Goal: Book appointment/travel/reservation

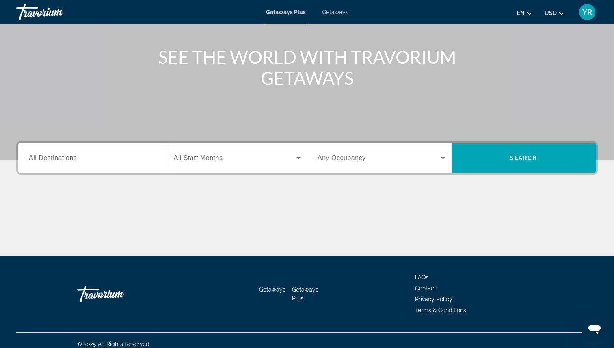
scroll to position [91, 0]
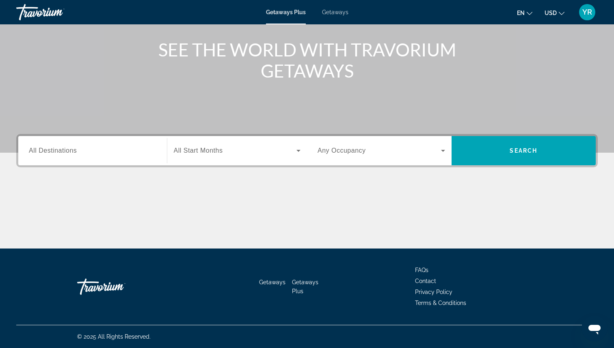
click at [128, 149] on input "Destination All Destinations" at bounding box center [93, 151] width 128 height 10
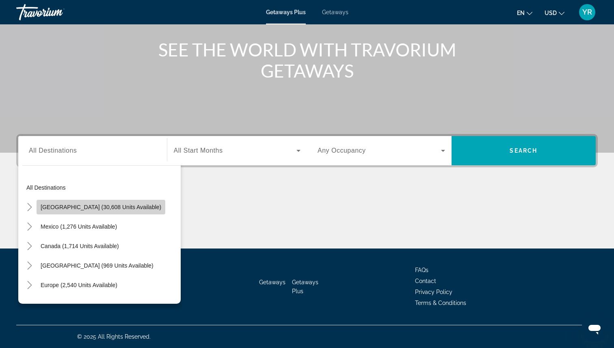
click at [101, 212] on span "Search widget" at bounding box center [101, 206] width 129 height 19
type input "**********"
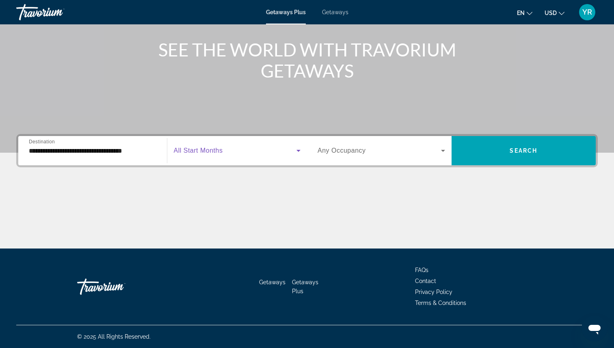
click at [298, 153] on icon "Search widget" at bounding box center [299, 151] width 10 height 10
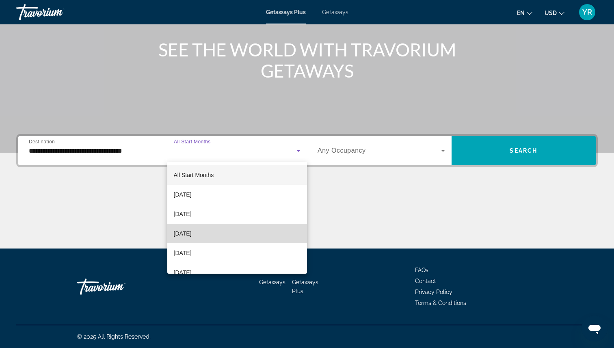
click at [228, 239] on mat-option "[DATE]" at bounding box center [237, 233] width 140 height 19
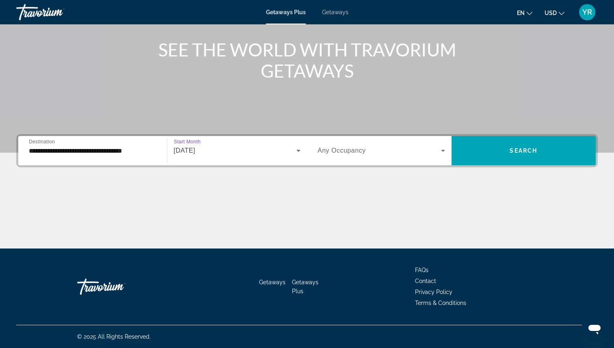
click at [299, 147] on icon "Search widget" at bounding box center [299, 151] width 10 height 10
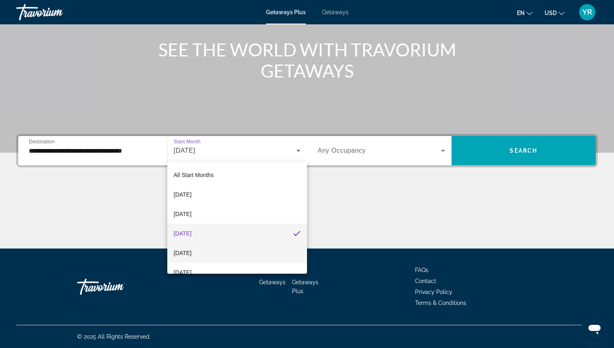
click at [221, 250] on mat-option "[DATE]" at bounding box center [237, 252] width 140 height 19
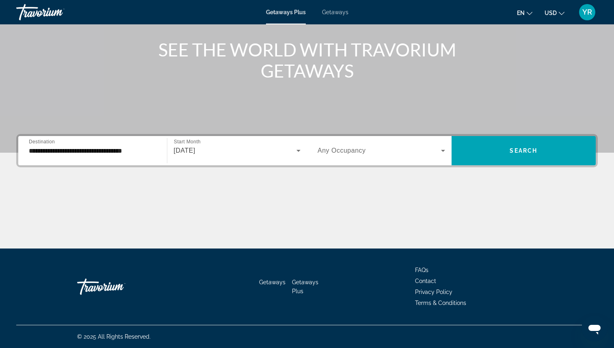
click at [370, 157] on div "Search widget" at bounding box center [382, 150] width 128 height 23
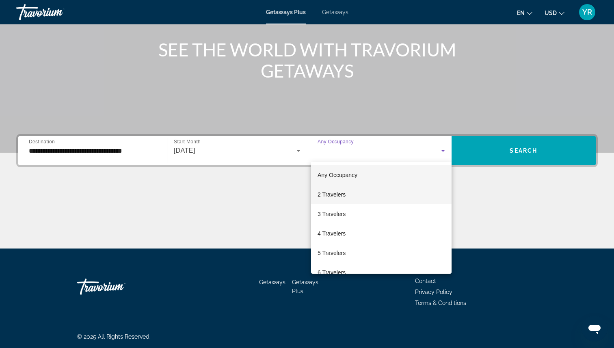
click at [349, 192] on mat-option "2 Travelers" at bounding box center [381, 194] width 141 height 19
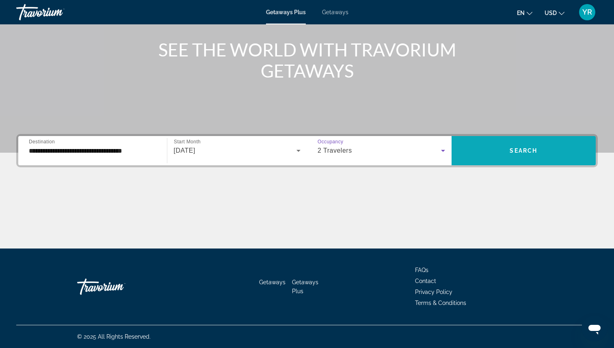
click at [480, 155] on span "Search widget" at bounding box center [524, 150] width 145 height 19
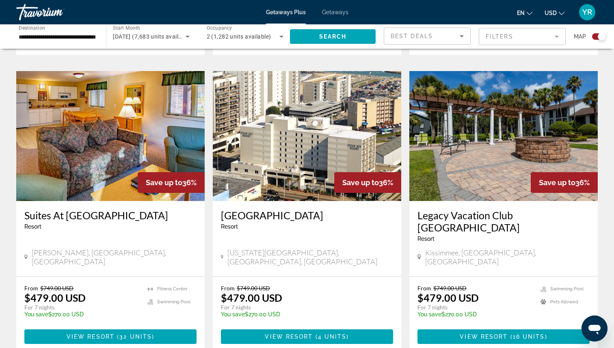
scroll to position [849, 0]
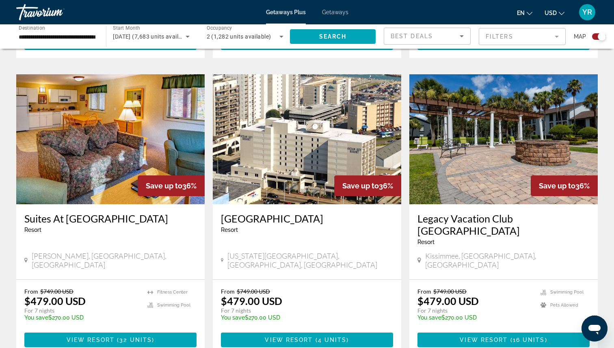
click at [556, 35] on mat-form-field "Filters" at bounding box center [522, 36] width 87 height 17
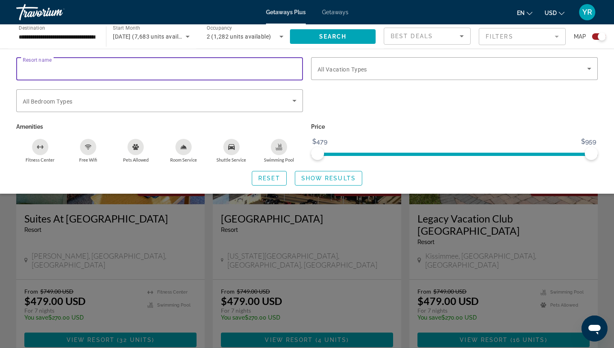
click at [283, 70] on input "Resort name" at bounding box center [160, 69] width 274 height 10
type input "*******"
click at [360, 176] on span "Search widget" at bounding box center [328, 178] width 67 height 19
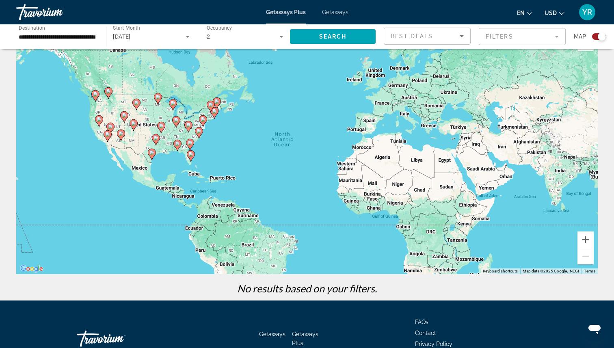
scroll to position [78, 0]
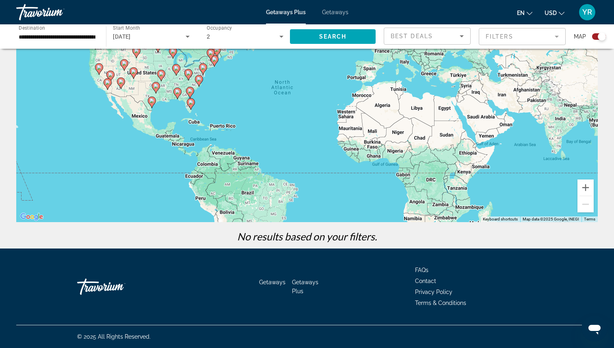
click at [559, 37] on mat-form-field "Filters" at bounding box center [522, 36] width 87 height 17
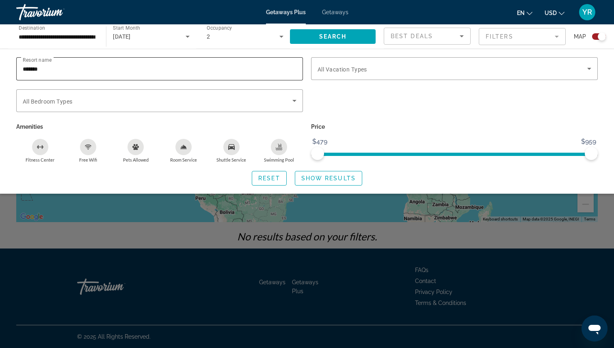
click at [175, 70] on input "*******" at bounding box center [160, 69] width 274 height 10
type input "****"
click at [329, 41] on span "Search widget" at bounding box center [333, 36] width 86 height 19
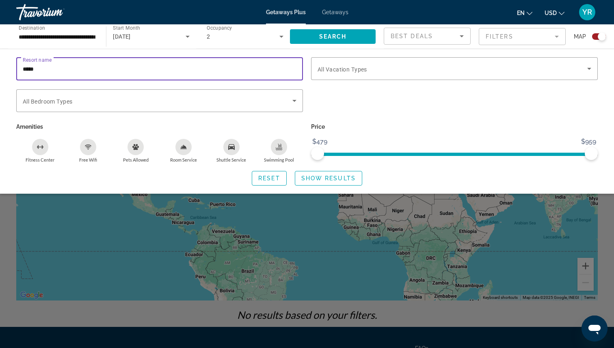
click at [290, 69] on input "****" at bounding box center [160, 69] width 274 height 10
type input "********"
click at [357, 38] on span "Search widget" at bounding box center [333, 36] width 86 height 19
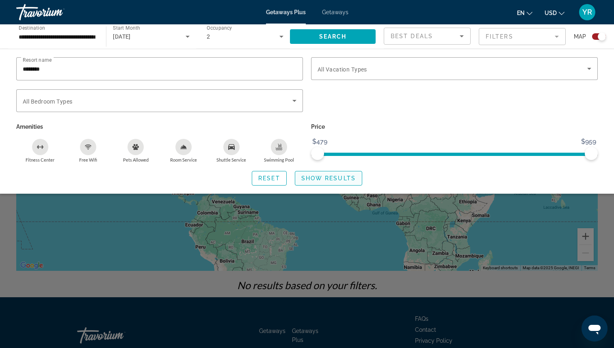
scroll to position [78, 0]
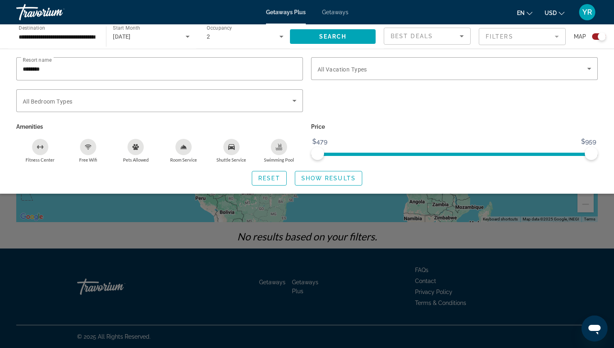
click at [279, 234] on div "Search widget" at bounding box center [307, 235] width 614 height 226
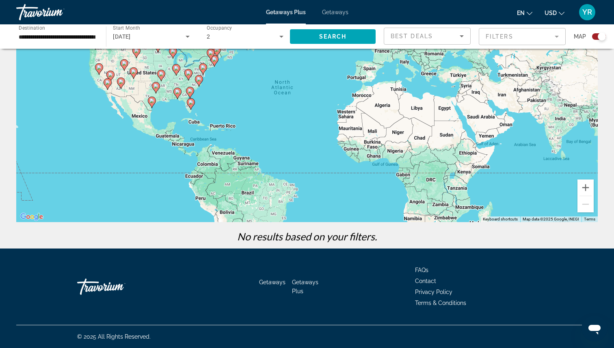
click at [555, 33] on mat-form-field "Filters" at bounding box center [522, 36] width 87 height 17
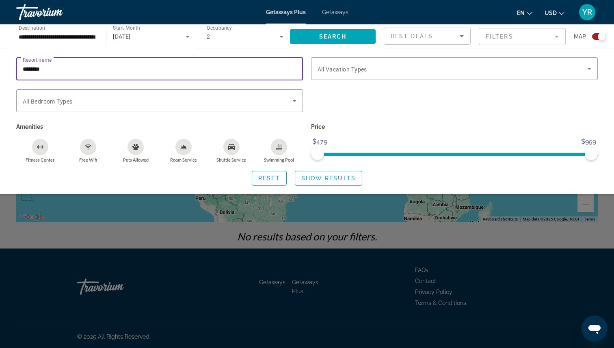
click at [268, 69] on input "********" at bounding box center [160, 69] width 274 height 10
click at [338, 40] on span "Search widget" at bounding box center [333, 36] width 86 height 19
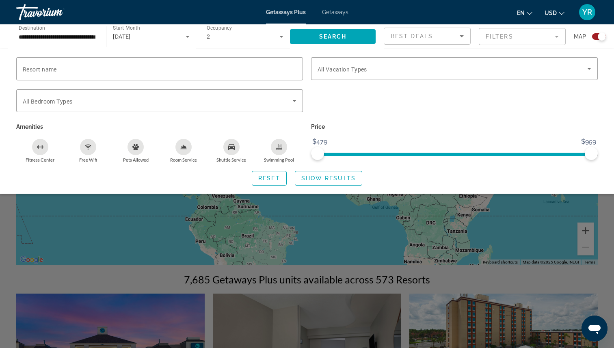
scroll to position [41, 0]
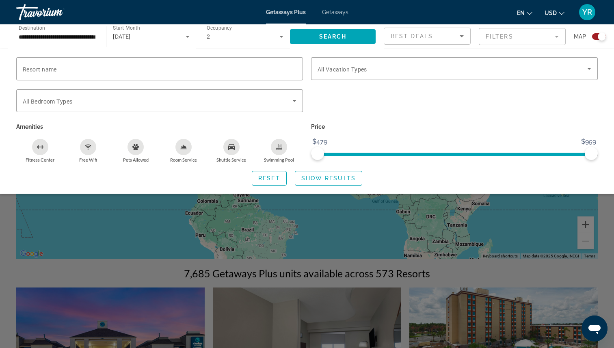
click at [223, 271] on div "Search widget" at bounding box center [307, 235] width 614 height 226
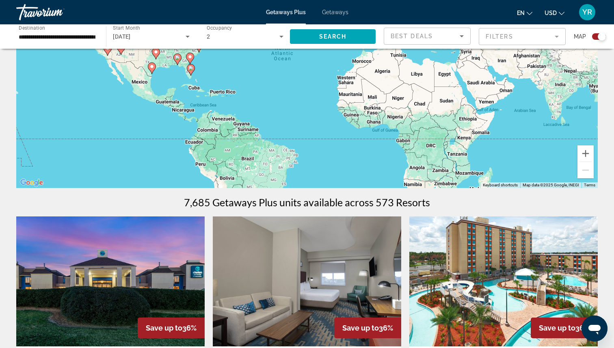
scroll to position [86, 0]
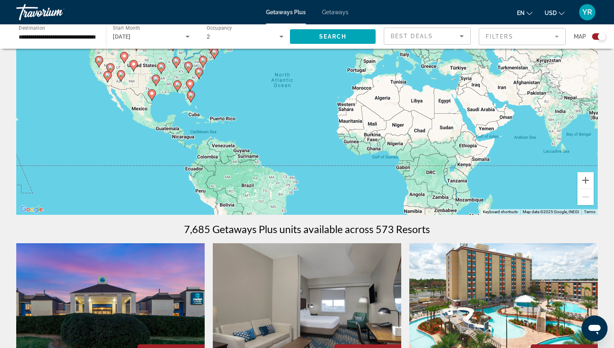
click at [561, 41] on mat-form-field "Filters" at bounding box center [522, 36] width 87 height 17
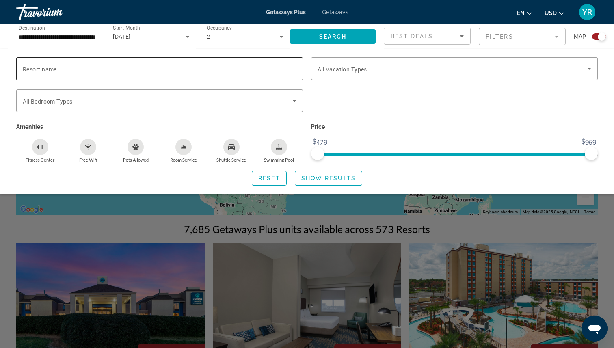
click at [256, 73] on input "Resort name" at bounding box center [160, 69] width 274 height 10
type input "*******"
click at [344, 39] on span "Search" at bounding box center [333, 36] width 28 height 6
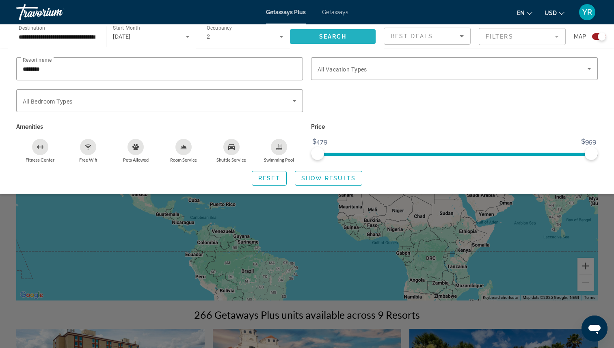
click at [341, 37] on span "Search" at bounding box center [333, 36] width 28 height 6
click at [130, 284] on div "Search widget" at bounding box center [307, 235] width 614 height 226
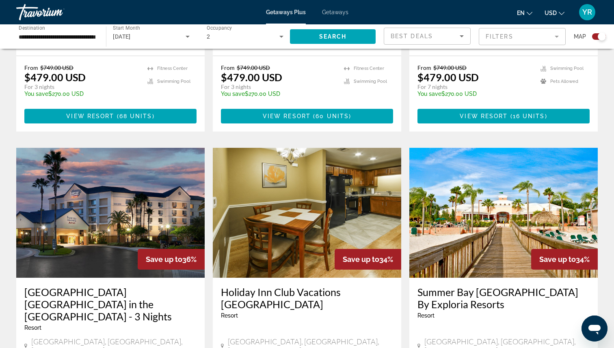
scroll to position [503, 0]
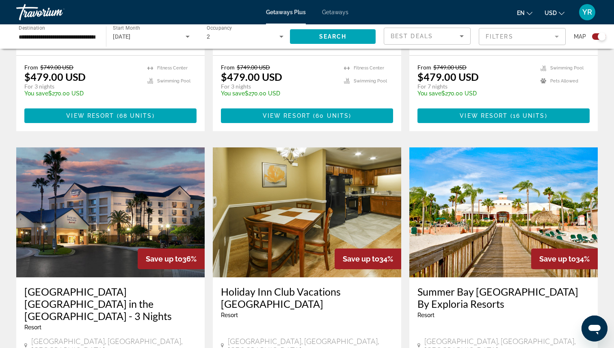
drag, startPoint x: 23, startPoint y: 251, endPoint x: 62, endPoint y: 282, distance: 49.7
click at [62, 282] on div "[GEOGRAPHIC_DATA] [GEOGRAPHIC_DATA] in the [GEOGRAPHIC_DATA] - 3 Nights Resort …" at bounding box center [110, 320] width 188 height 87
copy h3 "[GEOGRAPHIC_DATA] [GEOGRAPHIC_DATA] in the [GEOGRAPHIC_DATA] - 3 Nights"
click at [93, 223] on img "Main content" at bounding box center [110, 212] width 188 height 130
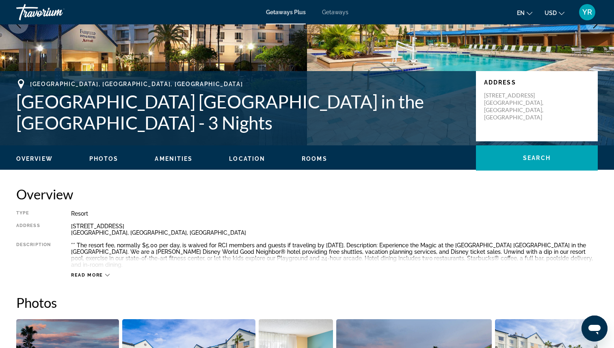
scroll to position [150, 0]
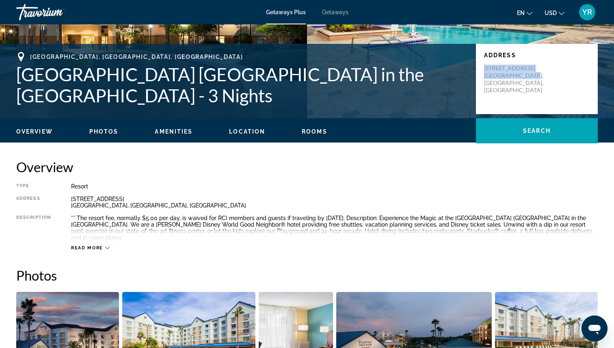
drag, startPoint x: 533, startPoint y: 76, endPoint x: 483, endPoint y: 69, distance: 50.0
click at [483, 69] on div "Address [STREET_ADDRESS]" at bounding box center [537, 79] width 122 height 70
copy p "[STREET_ADDRESS]"
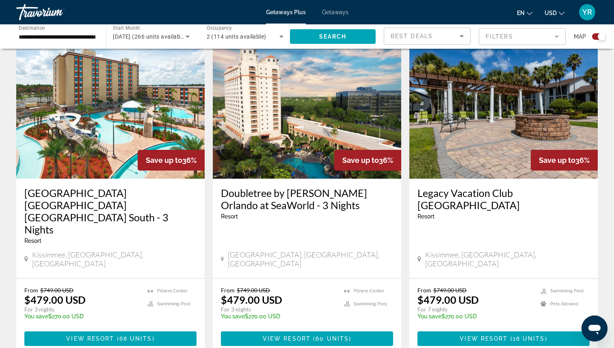
scroll to position [281, 0]
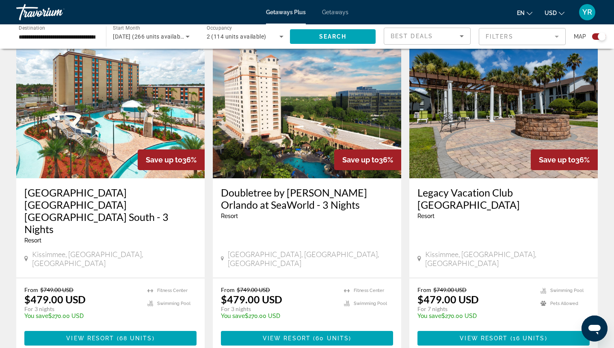
click at [60, 198] on h3 "[GEOGRAPHIC_DATA] [GEOGRAPHIC_DATA] [GEOGRAPHIC_DATA] South - 3 Nights" at bounding box center [110, 210] width 172 height 49
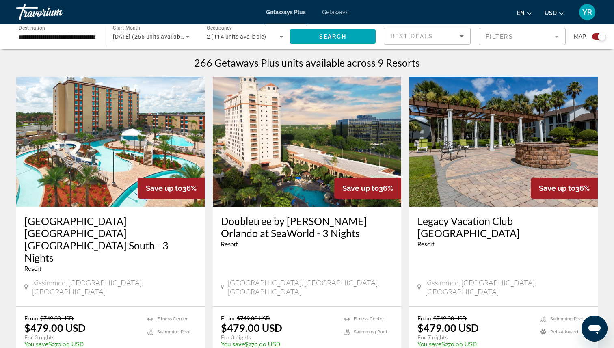
scroll to position [296, 0]
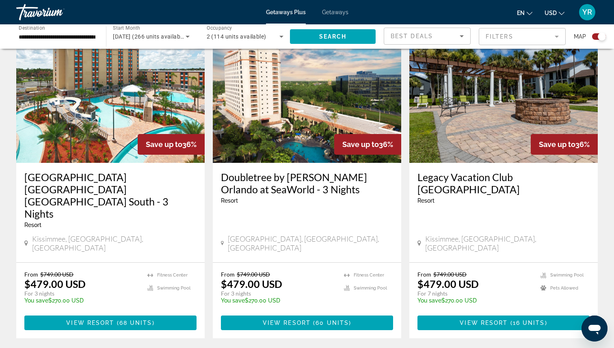
click at [295, 128] on img "Main content" at bounding box center [307, 98] width 188 height 130
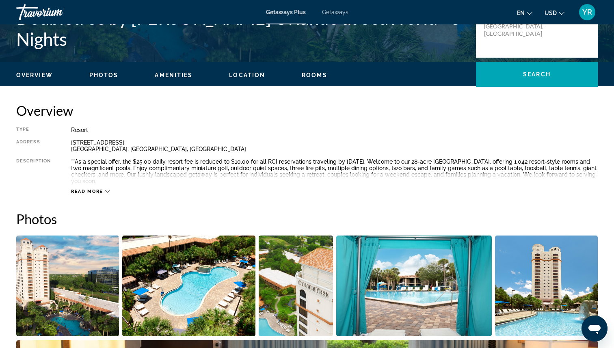
scroll to position [207, 0]
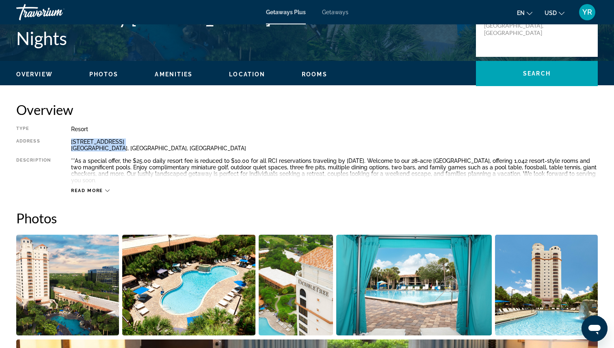
drag, startPoint x: 115, startPoint y: 148, endPoint x: 71, endPoint y: 144, distance: 44.5
click at [71, 144] on div "[STREET_ADDRESS]" at bounding box center [334, 145] width 527 height 13
copy div "[STREET_ADDRESS]"
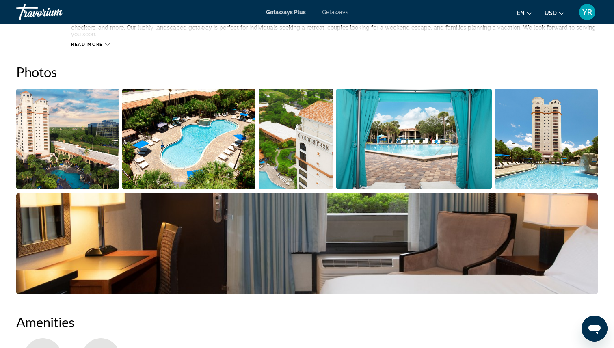
scroll to position [368, 0]
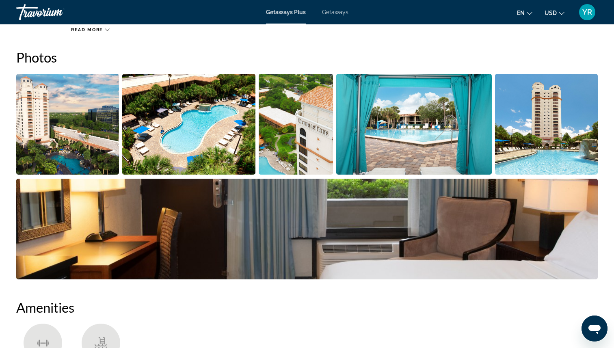
click at [83, 142] on img "Open full-screen image slider" at bounding box center [67, 124] width 103 height 101
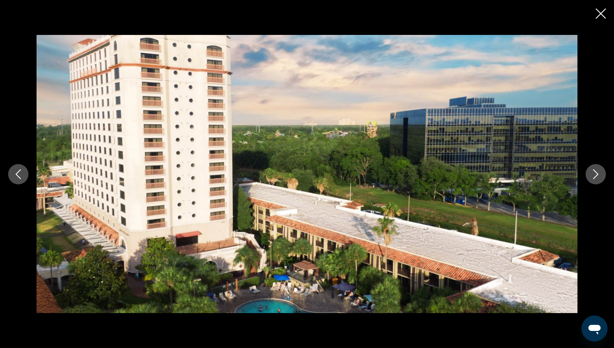
click at [598, 174] on icon "Next image" at bounding box center [596, 174] width 10 height 10
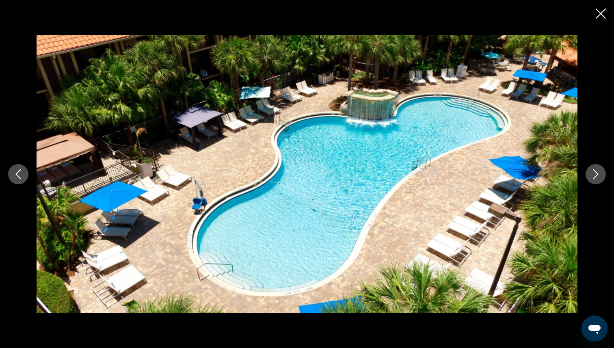
click at [598, 174] on icon "Next image" at bounding box center [596, 174] width 10 height 10
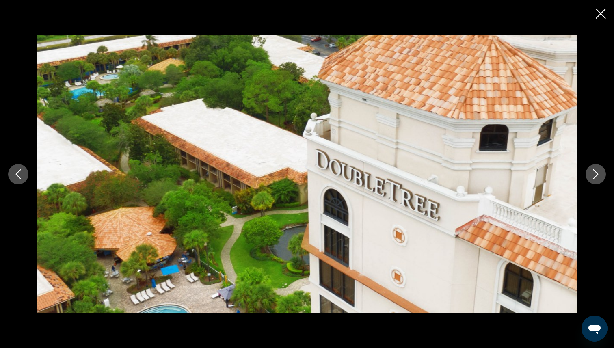
click at [598, 174] on icon "Next image" at bounding box center [596, 174] width 10 height 10
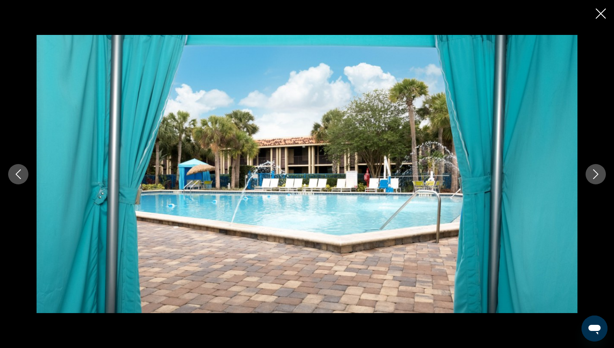
click at [598, 174] on icon "Next image" at bounding box center [596, 174] width 10 height 10
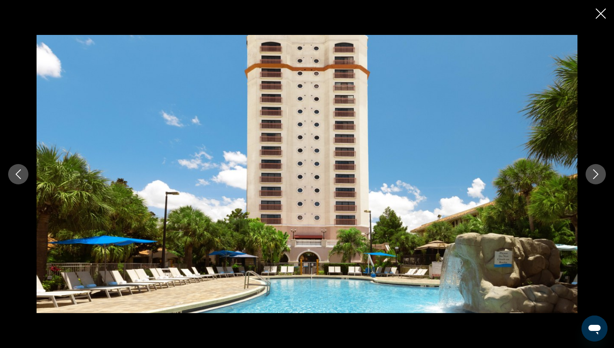
click at [598, 174] on icon "Next image" at bounding box center [596, 174] width 10 height 10
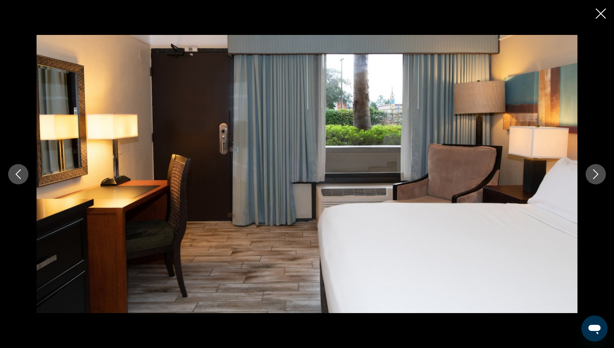
click at [598, 174] on icon "Next image" at bounding box center [596, 174] width 10 height 10
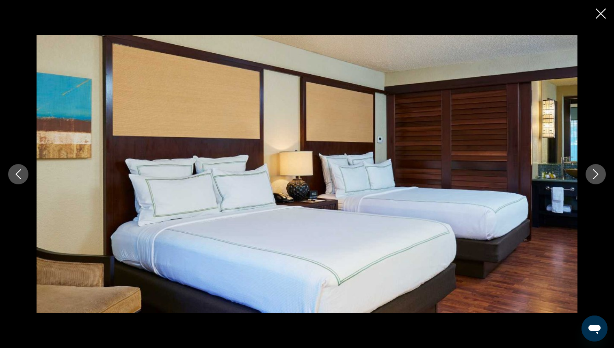
click at [598, 174] on icon "Next image" at bounding box center [596, 174] width 10 height 10
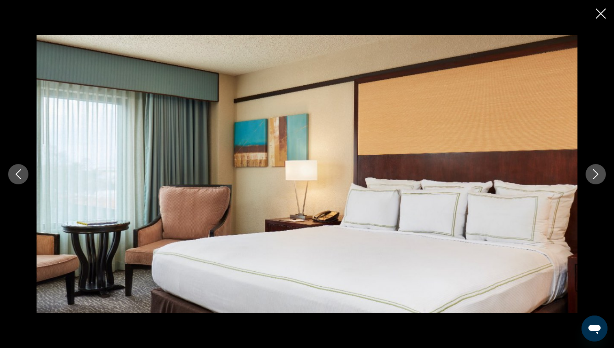
click at [598, 174] on icon "Next image" at bounding box center [596, 174] width 10 height 10
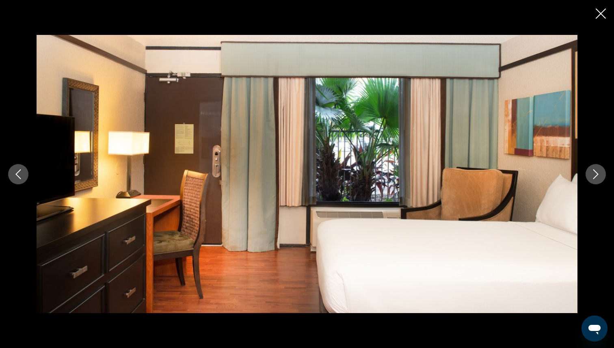
click at [598, 174] on icon "Next image" at bounding box center [596, 174] width 10 height 10
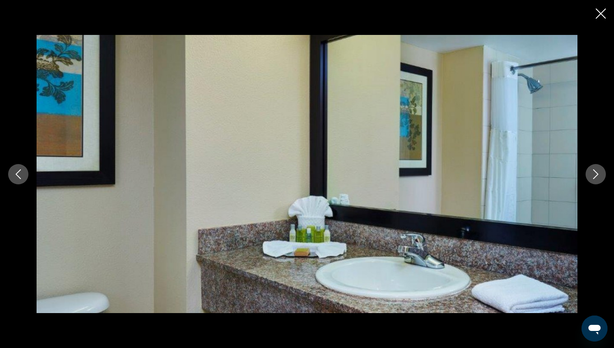
click at [598, 173] on icon "Next image" at bounding box center [596, 174] width 10 height 10
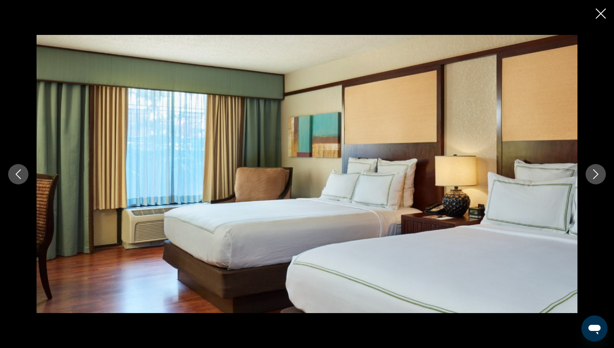
click at [598, 173] on icon "Next image" at bounding box center [596, 174] width 10 height 10
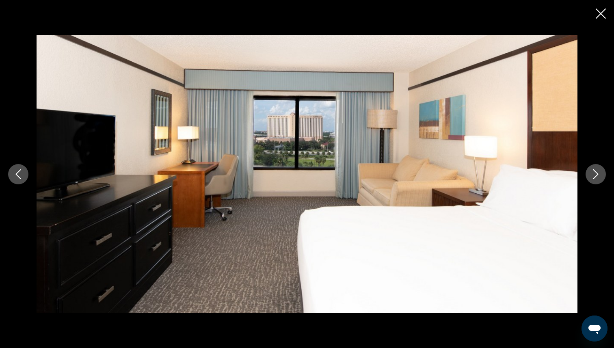
click at [598, 173] on icon "Next image" at bounding box center [596, 174] width 10 height 10
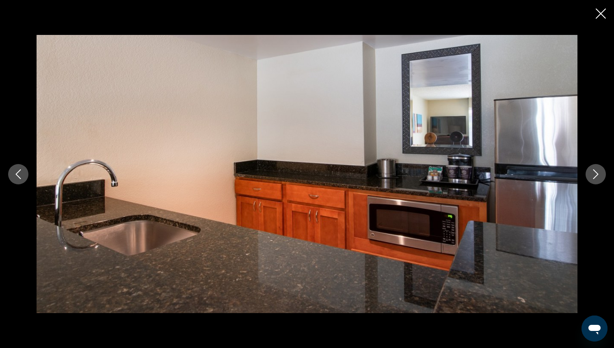
click at [598, 173] on icon "Next image" at bounding box center [596, 174] width 10 height 10
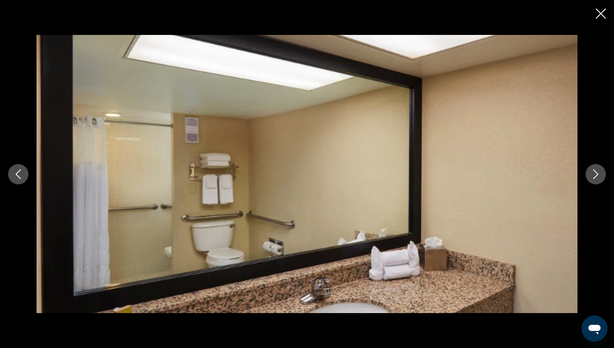
click at [598, 173] on icon "Next image" at bounding box center [596, 174] width 10 height 10
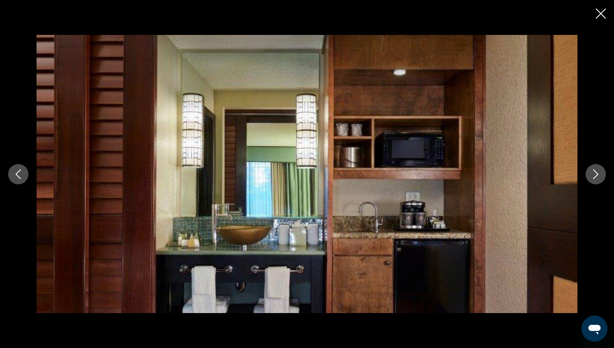
click at [598, 173] on icon "Next image" at bounding box center [596, 174] width 10 height 10
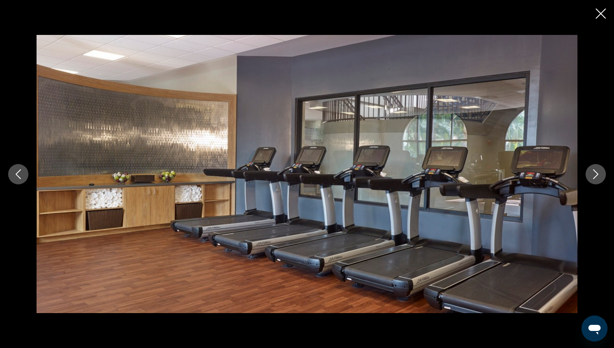
click at [598, 173] on icon "Next image" at bounding box center [596, 174] width 10 height 10
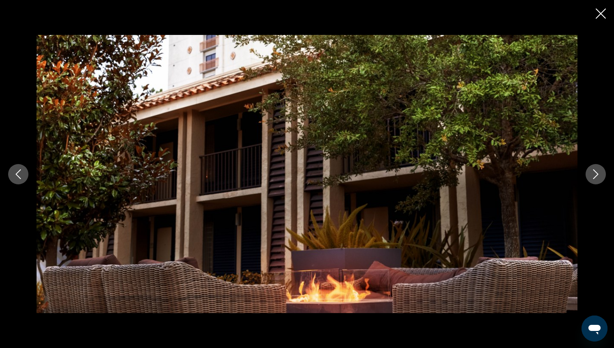
click at [598, 173] on icon "Next image" at bounding box center [596, 174] width 10 height 10
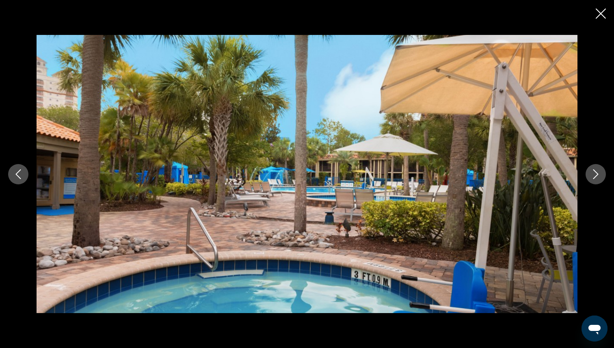
click at [598, 173] on icon "Next image" at bounding box center [596, 174] width 10 height 10
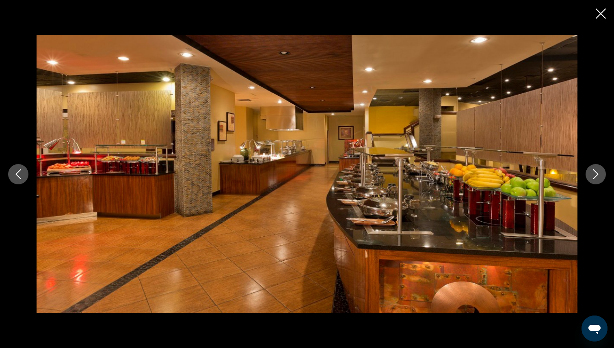
click at [598, 173] on icon "Next image" at bounding box center [596, 174] width 10 height 10
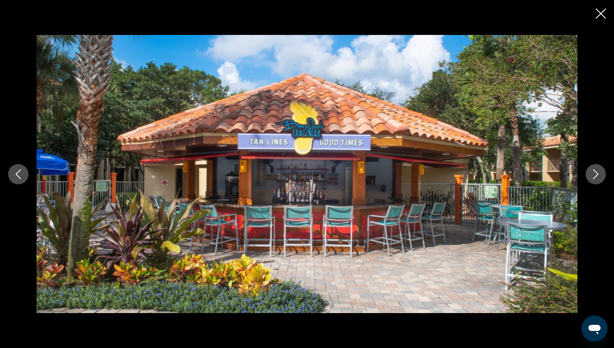
click at [20, 172] on icon "Previous image" at bounding box center [18, 174] width 10 height 10
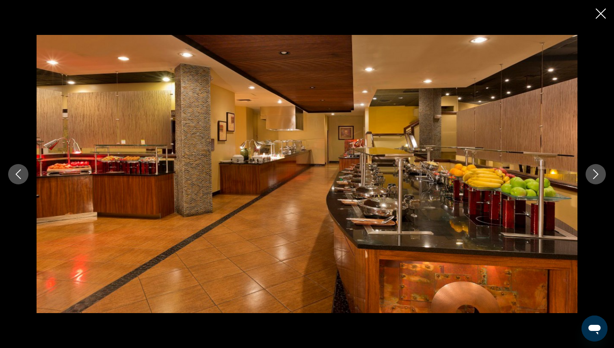
click at [596, 173] on icon "Next image" at bounding box center [596, 174] width 10 height 10
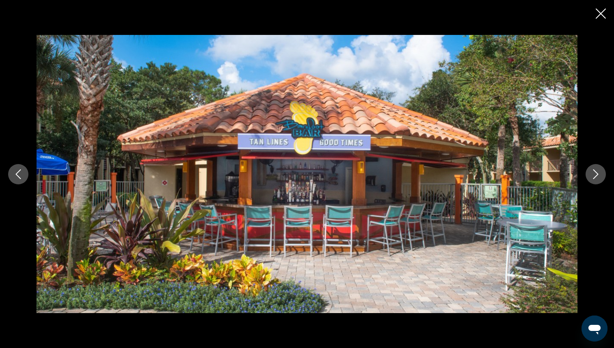
click at [596, 173] on icon "Next image" at bounding box center [596, 174] width 10 height 10
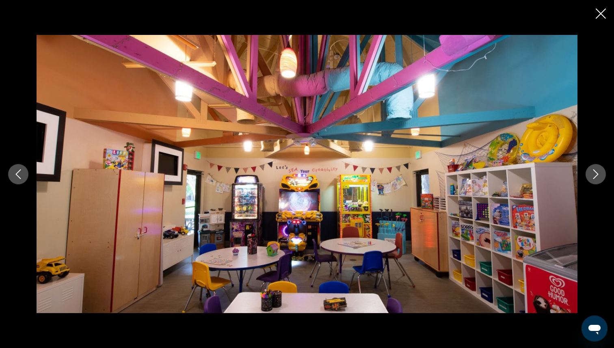
click at [596, 173] on icon "Next image" at bounding box center [596, 174] width 10 height 10
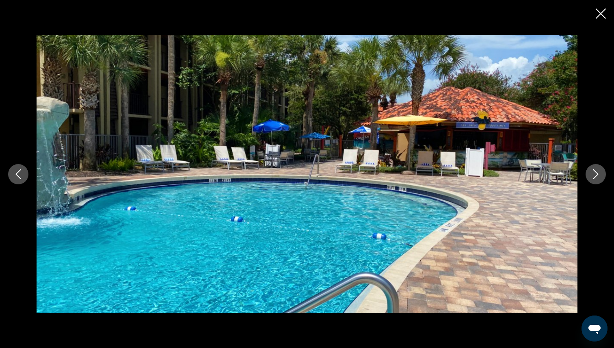
click at [596, 173] on icon "Next image" at bounding box center [596, 174] width 10 height 10
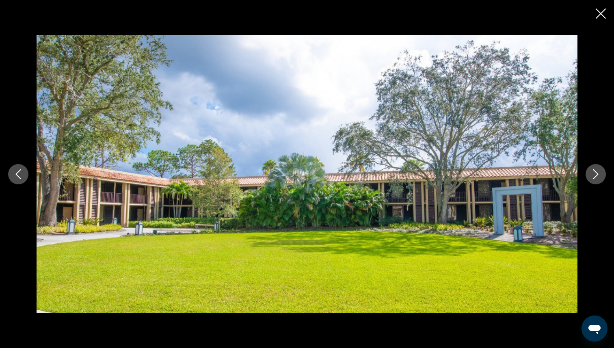
click at [596, 16] on icon "Close slideshow" at bounding box center [601, 14] width 10 height 10
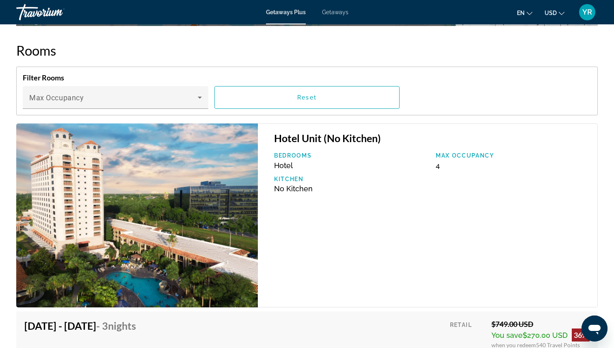
scroll to position [1154, 0]
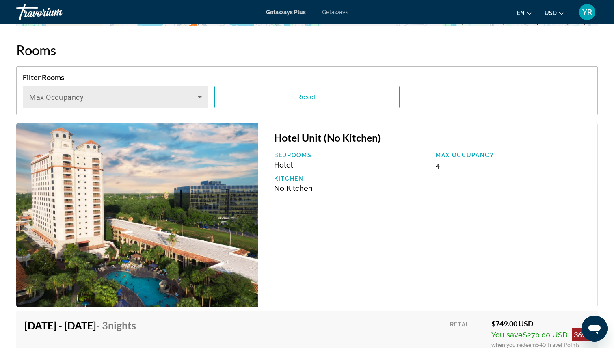
click at [203, 97] on icon "Main content" at bounding box center [200, 97] width 10 height 10
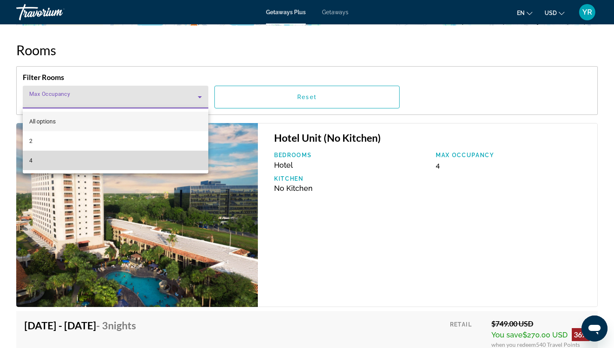
click at [149, 158] on mat-option "4" at bounding box center [116, 160] width 186 height 19
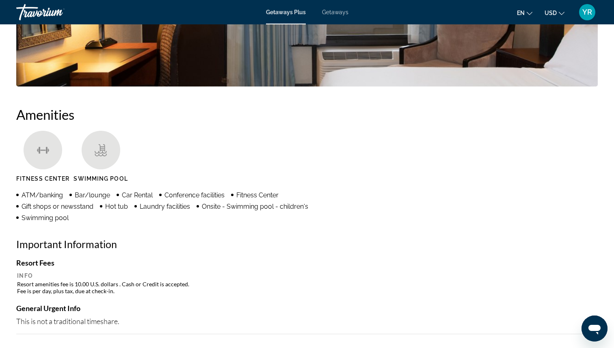
scroll to position [520, 0]
